Goal: Navigation & Orientation: Locate item on page

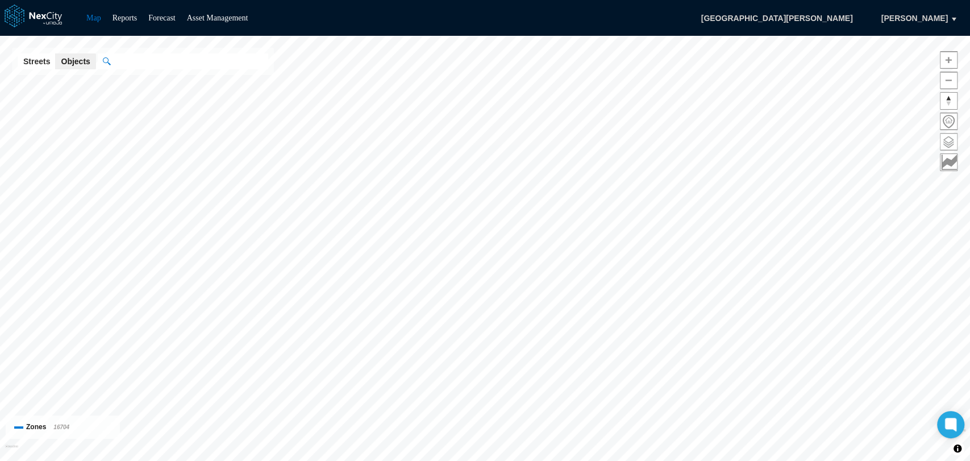
click at [946, 147] on span at bounding box center [949, 142] width 16 height 16
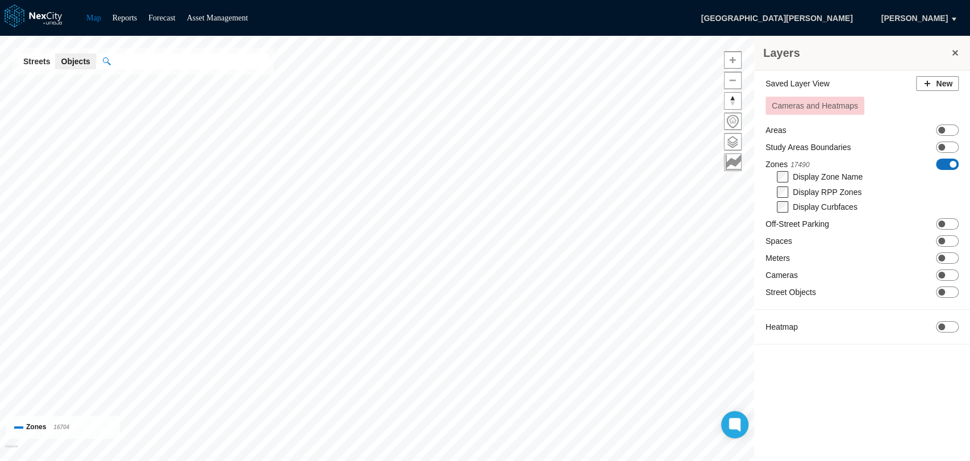
click at [950, 164] on span at bounding box center [953, 164] width 7 height 7
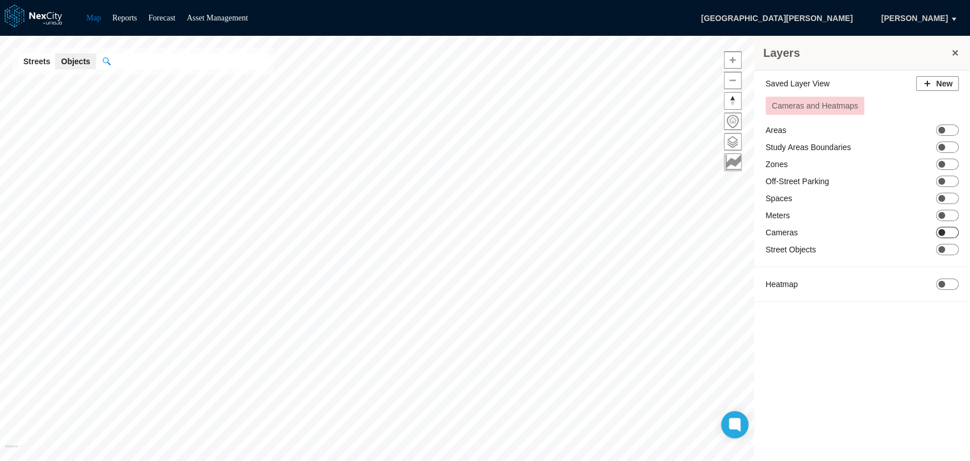
click at [955, 230] on span "ON OFF" at bounding box center [947, 232] width 23 height 11
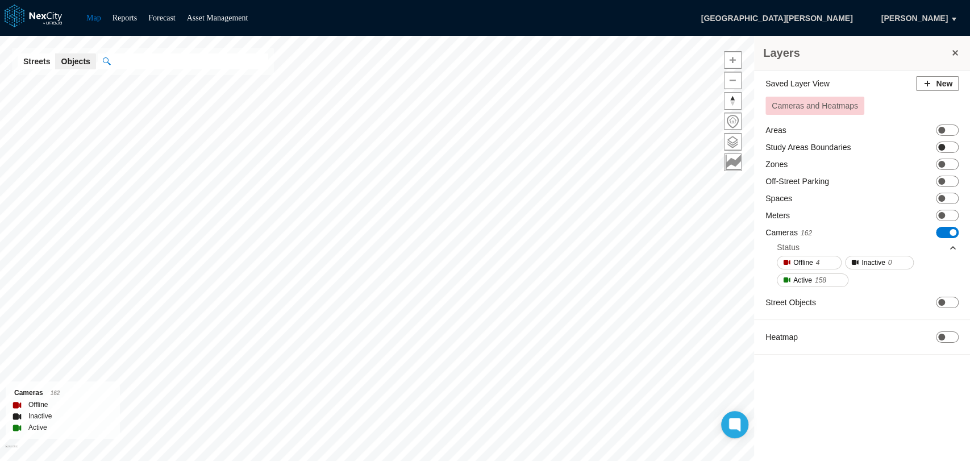
click at [954, 145] on span "ON OFF" at bounding box center [947, 147] width 23 height 11
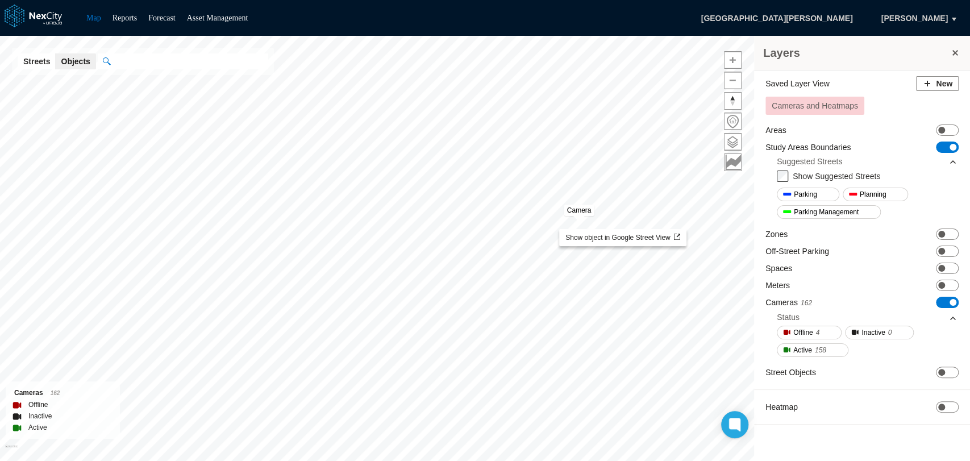
click at [559, 229] on div "Show object in Google Street View" at bounding box center [622, 237] width 127 height 17
click at [955, 58] on button at bounding box center [955, 53] width 11 height 16
